Goal: Information Seeking & Learning: Learn about a topic

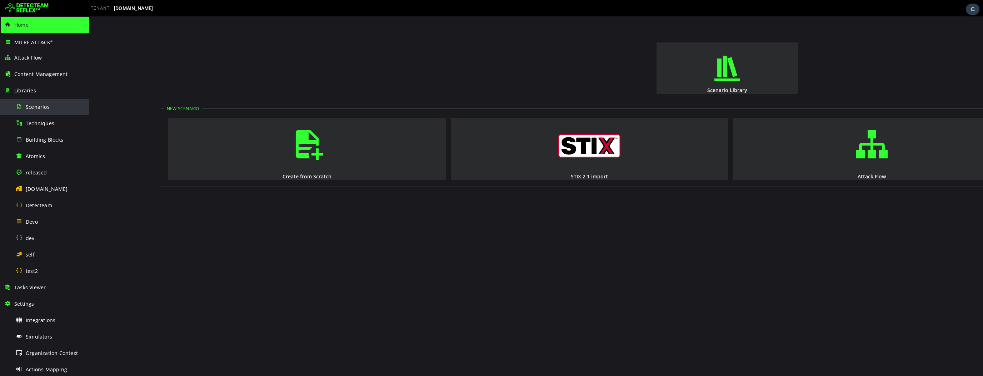
click at [37, 108] on span "Scenarios" at bounding box center [38, 107] width 24 height 7
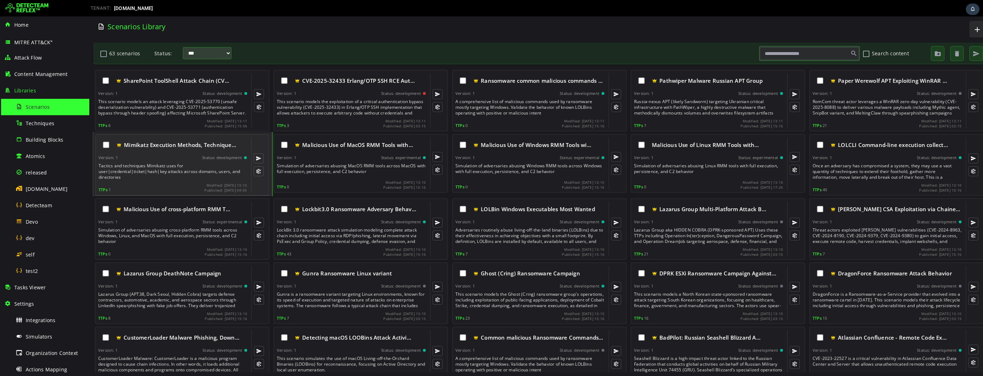
click at [152, 167] on div "Tactics and techniques Mimikatz uses for user|credential|ticket|hash|key attack…" at bounding box center [174, 171] width 150 height 17
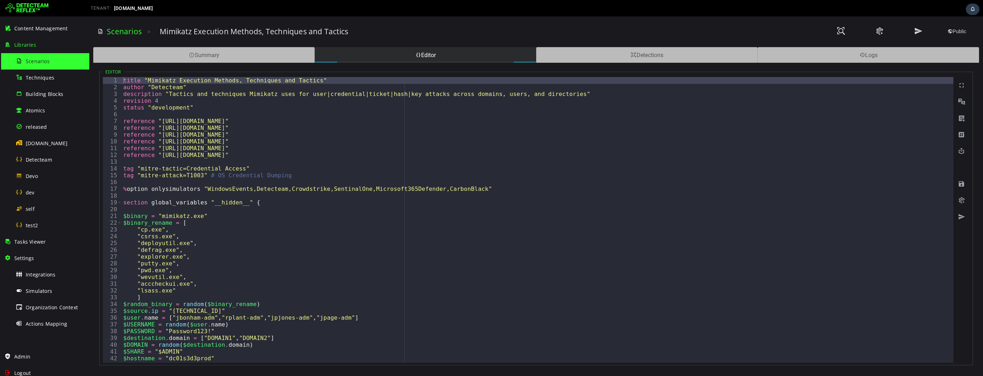
scroll to position [47, 0]
click at [37, 127] on span "released" at bounding box center [36, 126] width 21 height 7
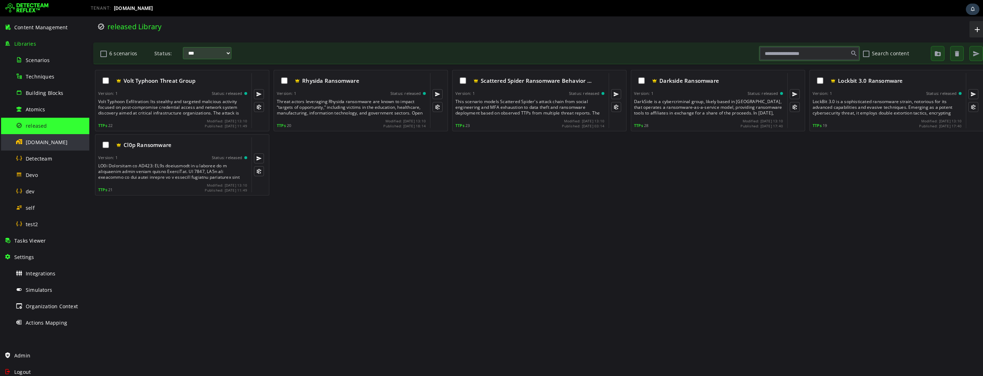
click at [43, 142] on span "[DOMAIN_NAME]" at bounding box center [47, 142] width 42 height 7
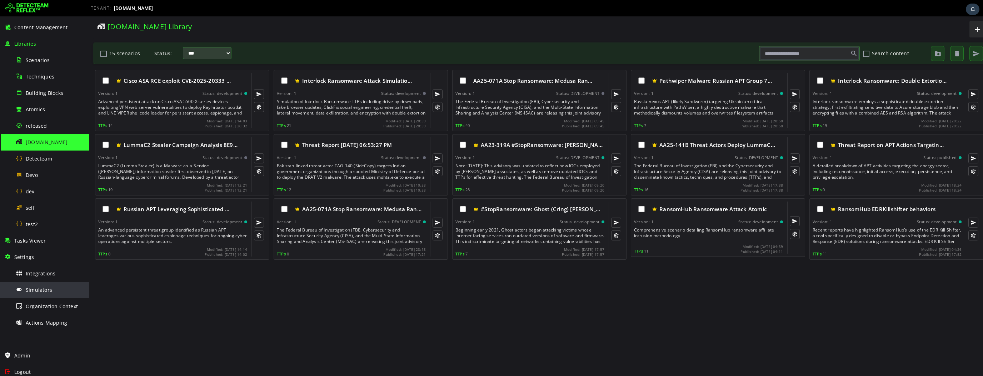
click at [43, 290] on span "Simulators" at bounding box center [39, 290] width 26 height 7
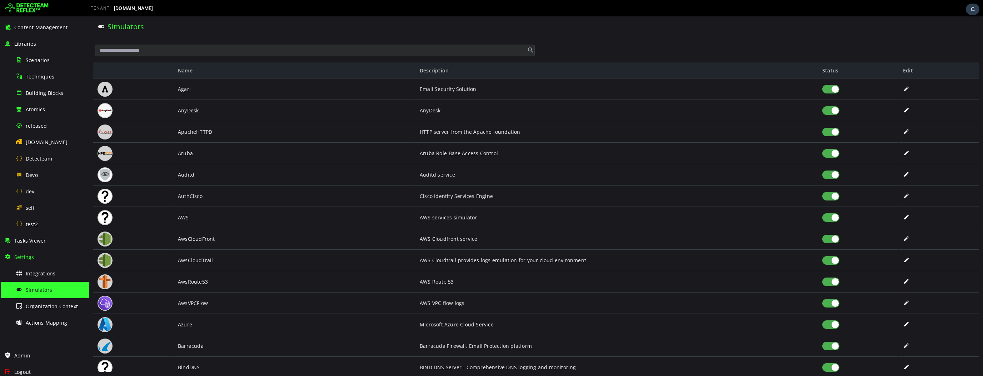
click at [204, 51] on input "text" at bounding box center [315, 50] width 440 height 11
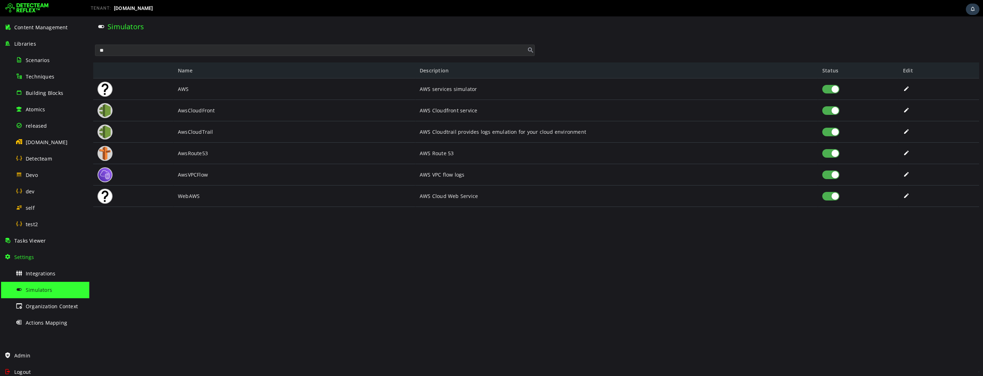
type input "*"
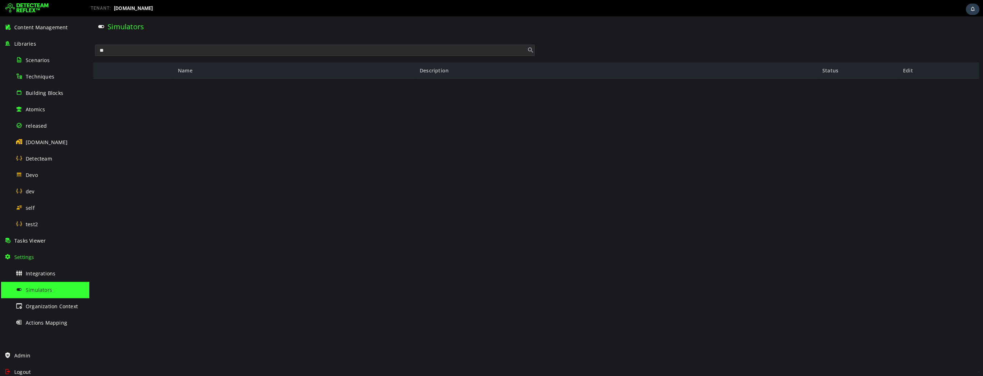
type input "*"
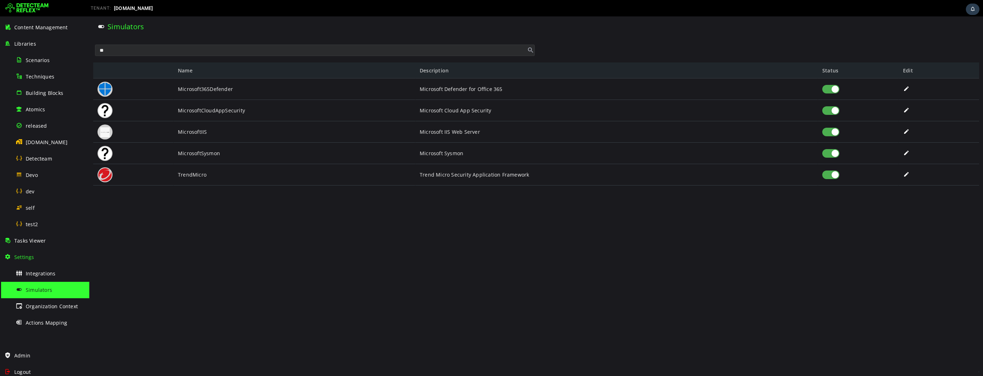
type input "*"
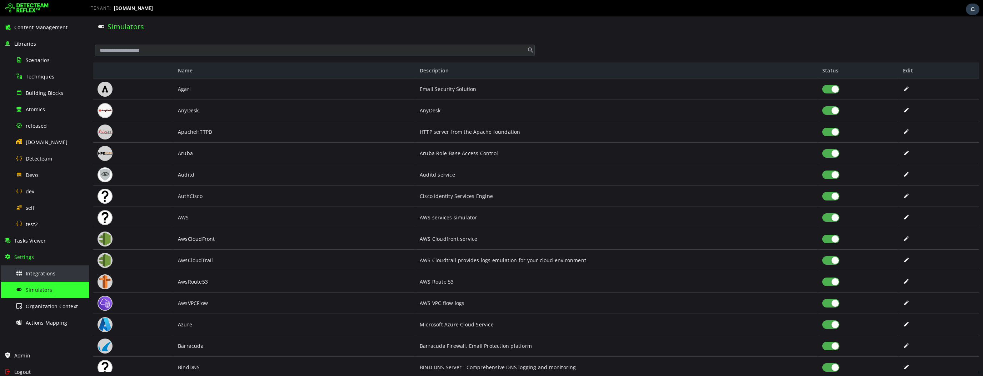
click at [38, 274] on span "Integrations" at bounding box center [41, 273] width 30 height 7
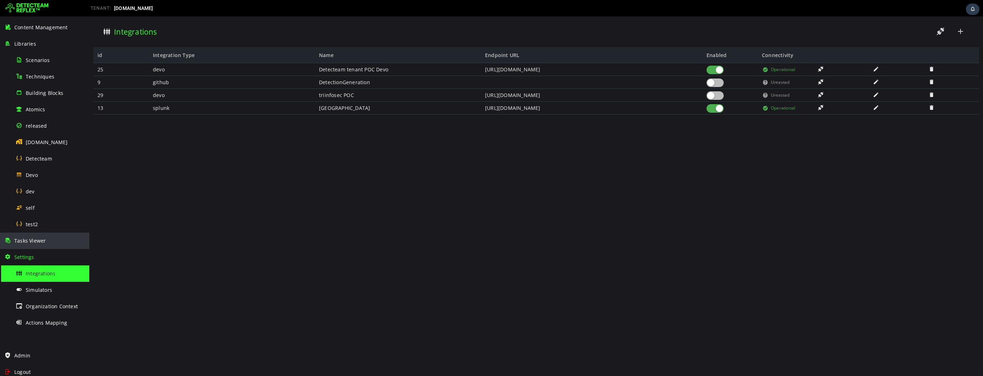
click at [42, 239] on span "Tasks Viewer" at bounding box center [29, 241] width 31 height 7
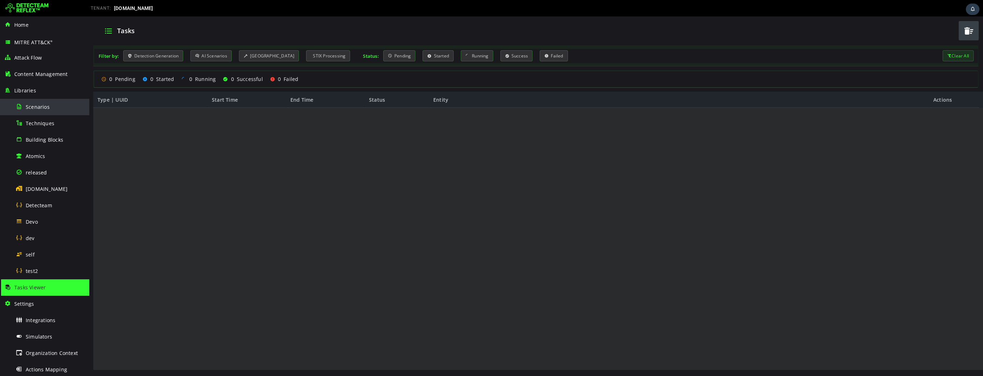
click at [63, 105] on div "Scenarios" at bounding box center [50, 107] width 69 height 16
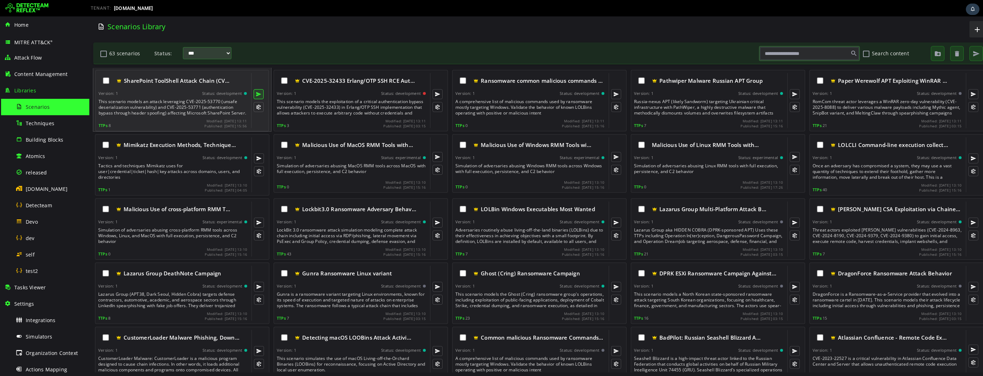
click at [259, 94] on button at bounding box center [259, 94] width 10 height 10
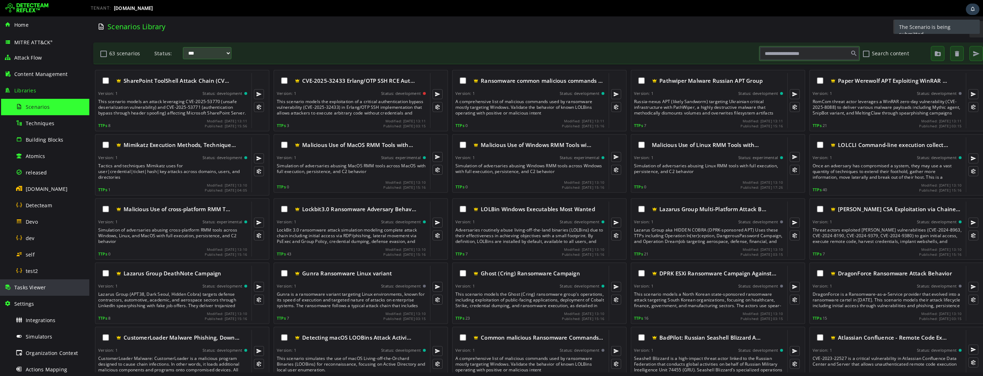
click at [40, 289] on span "Tasks Viewer" at bounding box center [29, 287] width 31 height 7
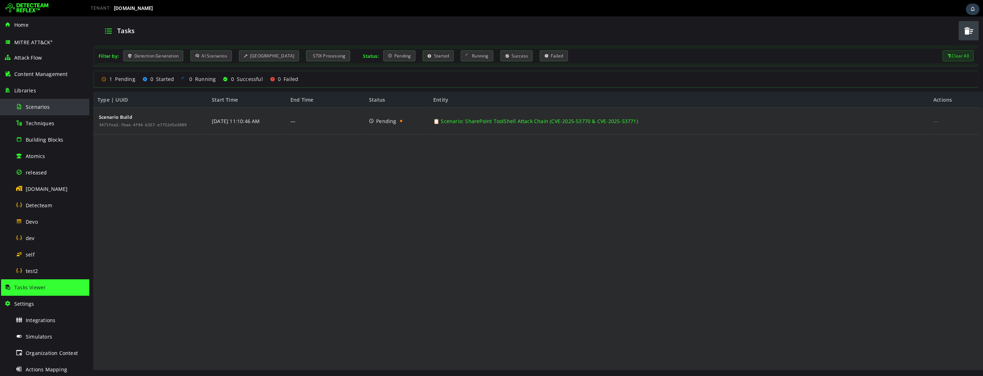
click at [42, 108] on span "Scenarios" at bounding box center [38, 107] width 24 height 7
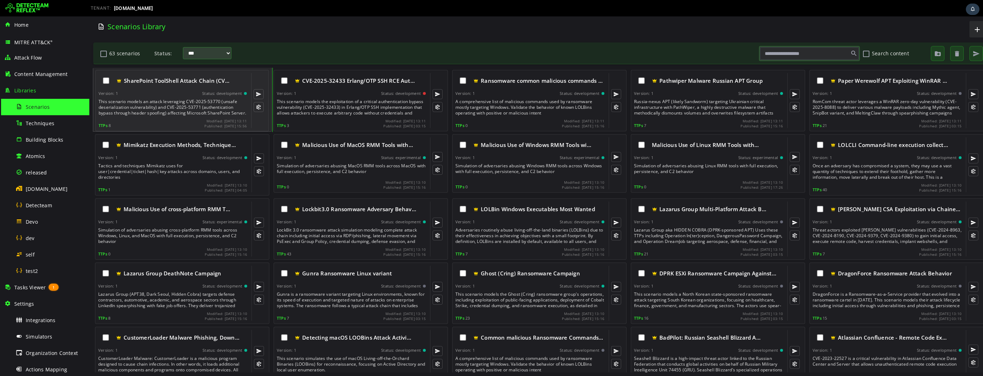
click at [179, 100] on div "This scenario models an attack leveraging CVE-2025-53770 (unsafe deserializatio…" at bounding box center [174, 107] width 150 height 17
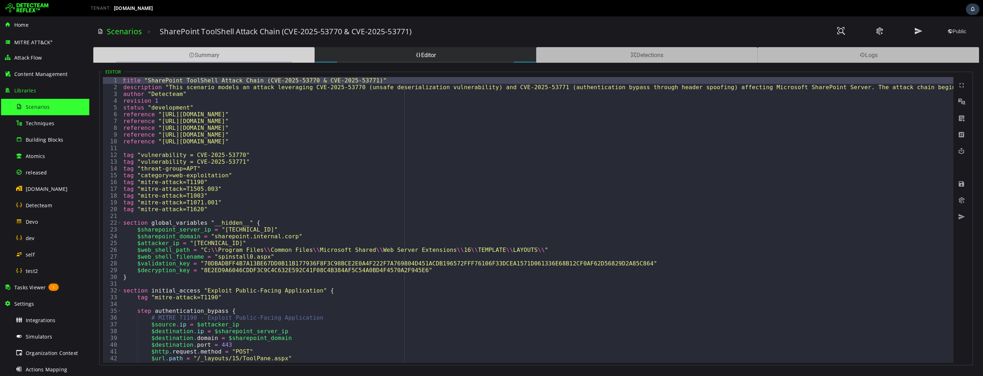
click at [249, 54] on div "Summary" at bounding box center [203, 55] width 221 height 16
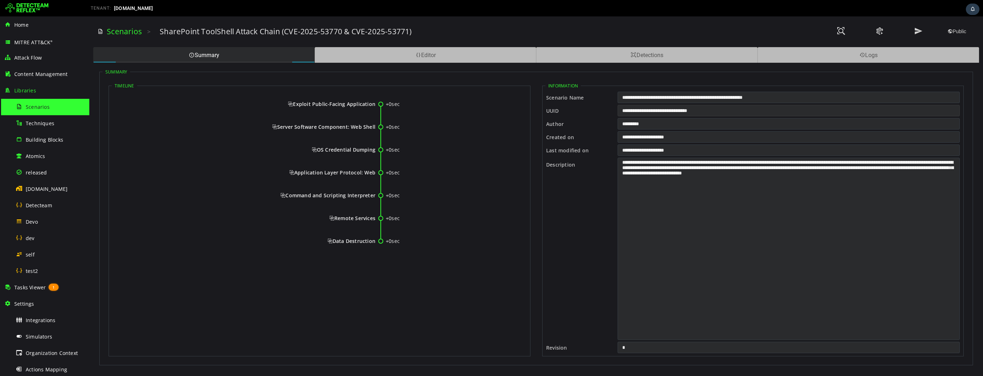
click at [673, 111] on input "**********" at bounding box center [789, 110] width 342 height 11
click at [39, 284] on span "Tasks Viewer" at bounding box center [29, 287] width 31 height 7
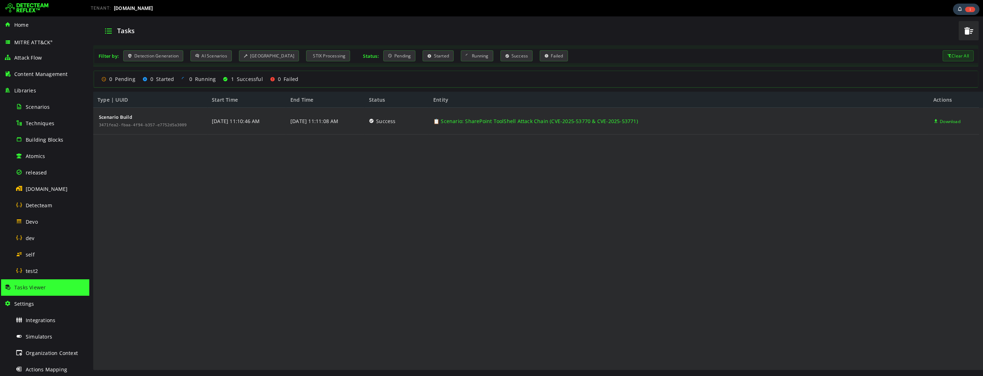
click at [31, 7] on img at bounding box center [26, 8] width 43 height 11
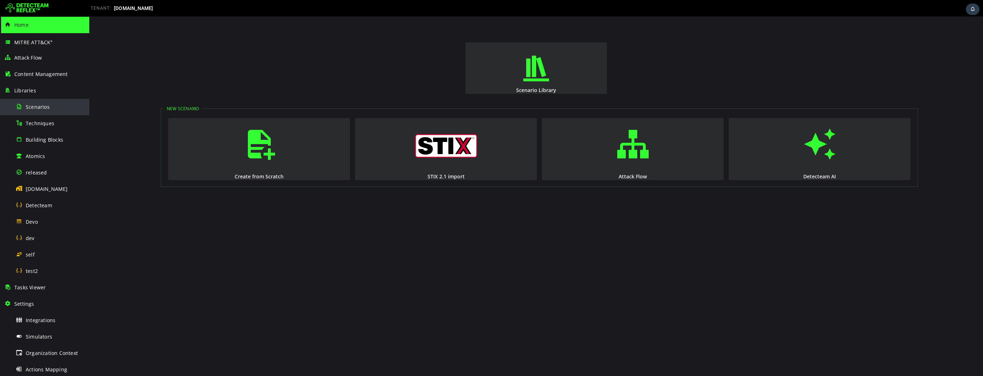
click at [41, 109] on span "Scenarios" at bounding box center [38, 107] width 24 height 7
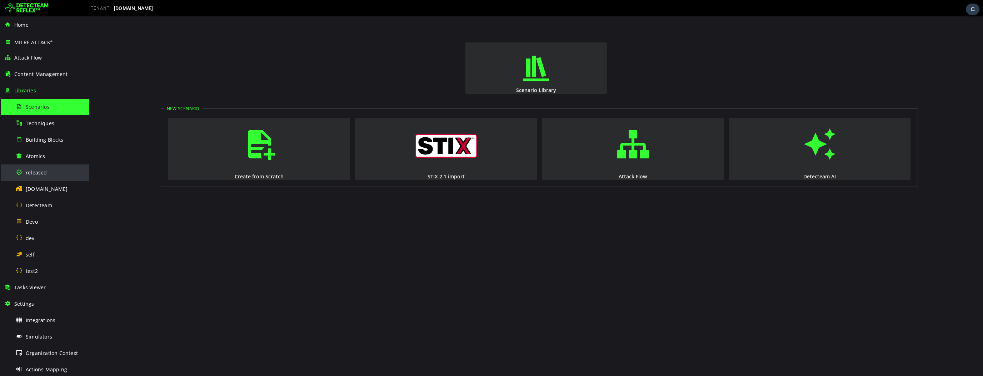
click at [38, 173] on span "released" at bounding box center [36, 172] width 21 height 7
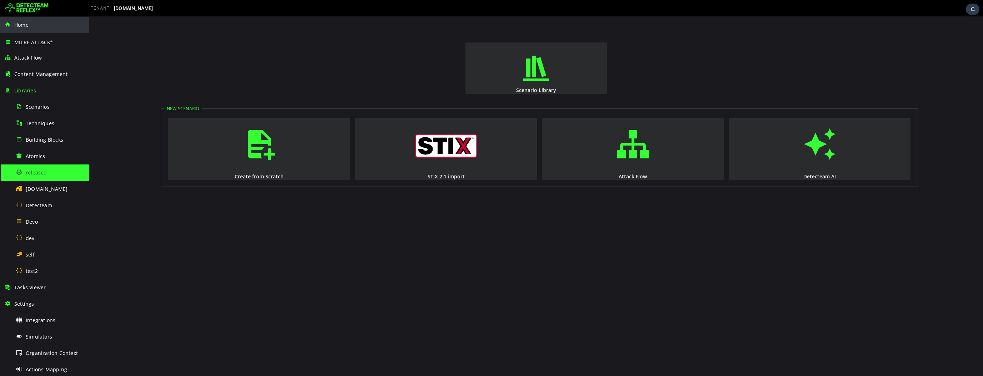
click at [21, 29] on div "Home" at bounding box center [44, 25] width 81 height 16
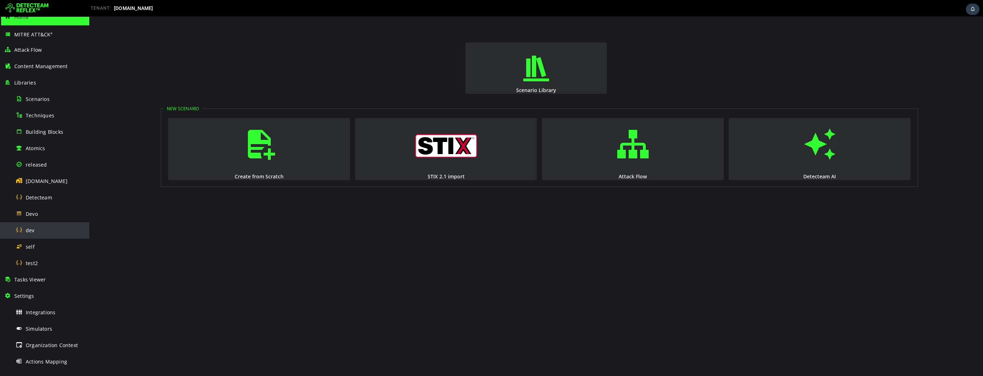
scroll to position [8, 0]
click at [53, 180] on span "[DOMAIN_NAME]" at bounding box center [47, 181] width 42 height 7
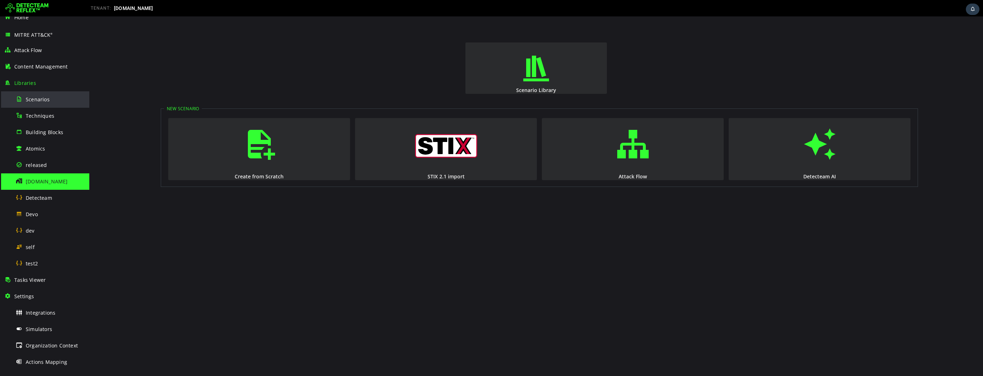
click at [42, 99] on span "Scenarios" at bounding box center [38, 99] width 24 height 7
